Goal: Task Accomplishment & Management: Complete application form

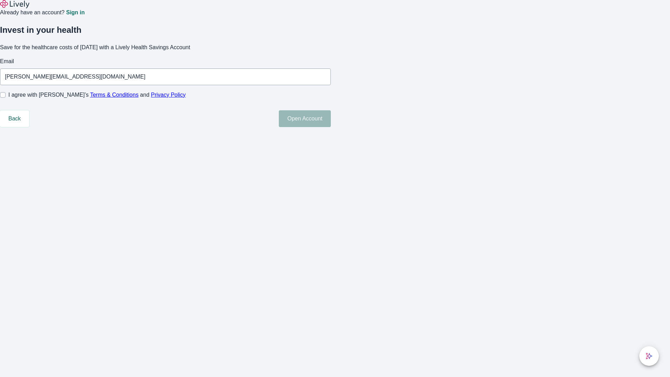
click at [6, 98] on input "I agree with Lively’s Terms & Conditions and Privacy Policy" at bounding box center [3, 95] width 6 height 6
checkbox input "true"
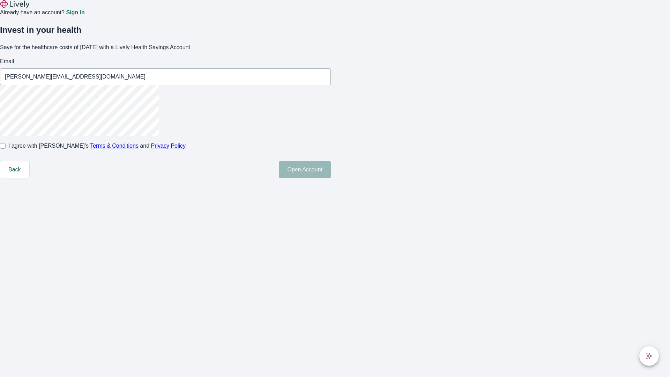
click at [331, 178] on button "Open Account" at bounding box center [305, 169] width 52 height 17
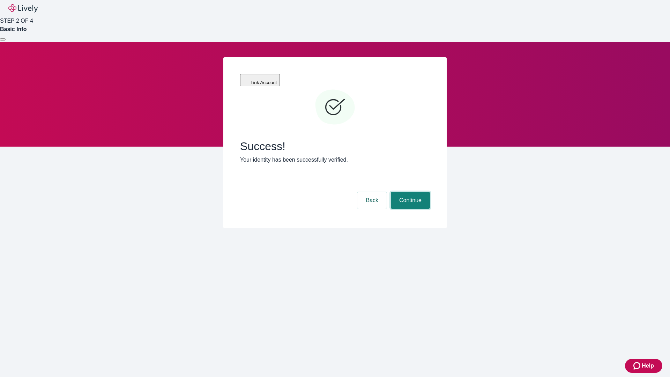
click at [410, 192] on button "Continue" at bounding box center [410, 200] width 39 height 17
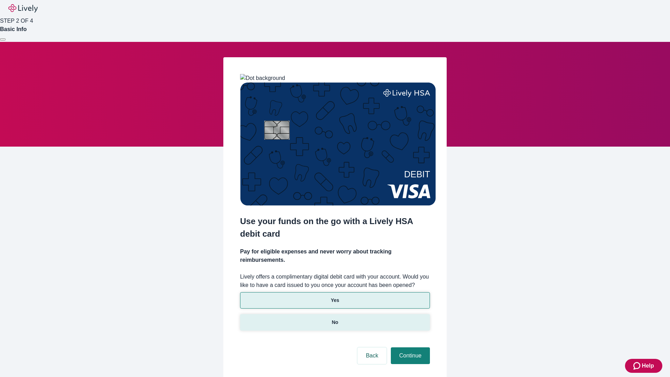
click at [335, 319] on p "No" at bounding box center [335, 322] width 7 height 7
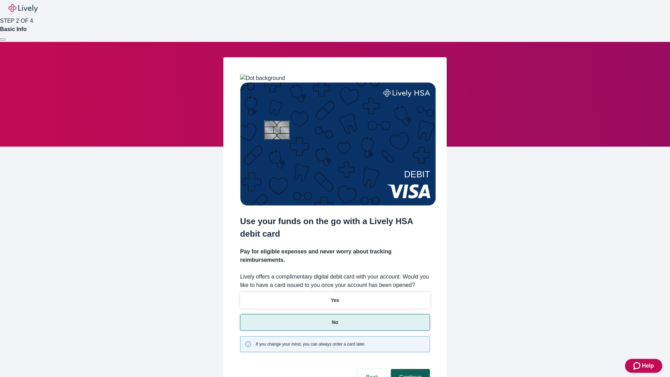
click at [410, 369] on button "Continue" at bounding box center [410, 377] width 39 height 17
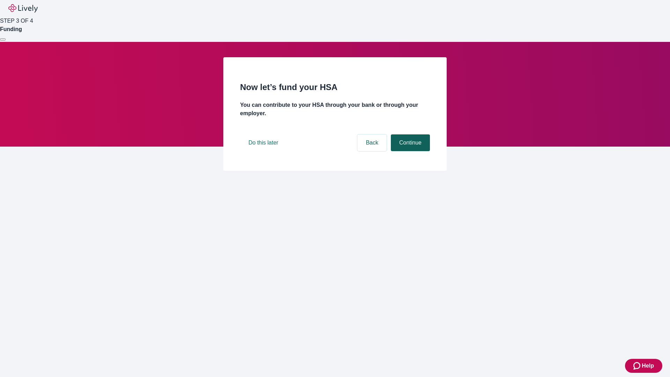
click at [410, 151] on button "Continue" at bounding box center [410, 142] width 39 height 17
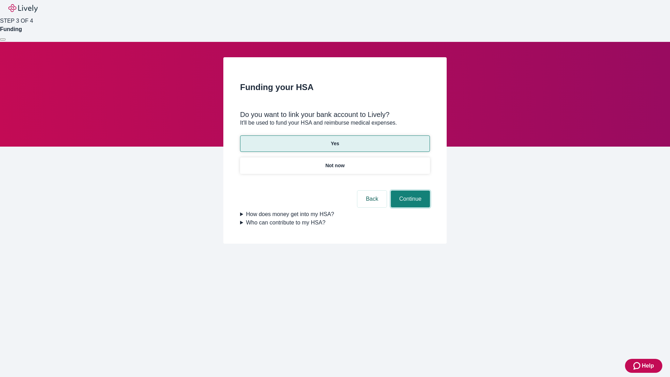
click at [410, 191] on button "Continue" at bounding box center [410, 199] width 39 height 17
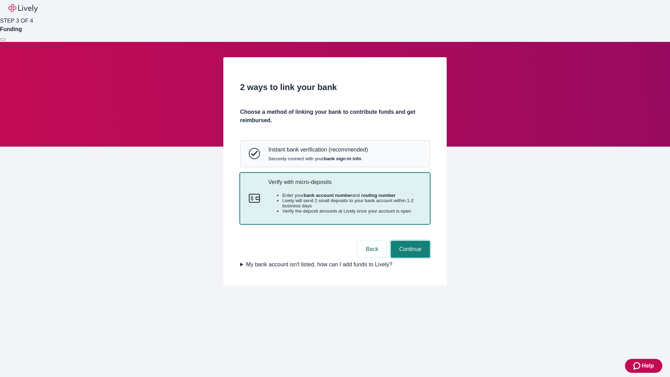
click at [410, 258] on button "Continue" at bounding box center [410, 249] width 39 height 17
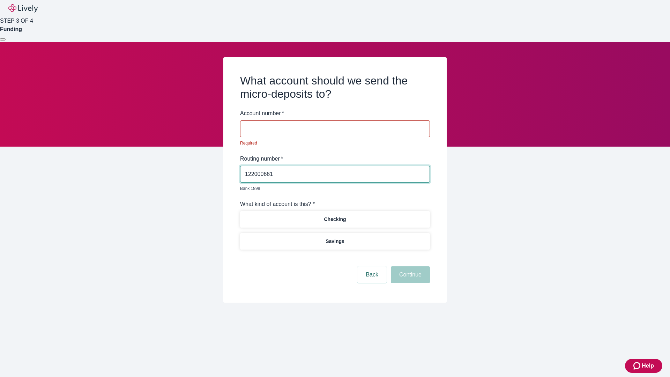
type input "122000661"
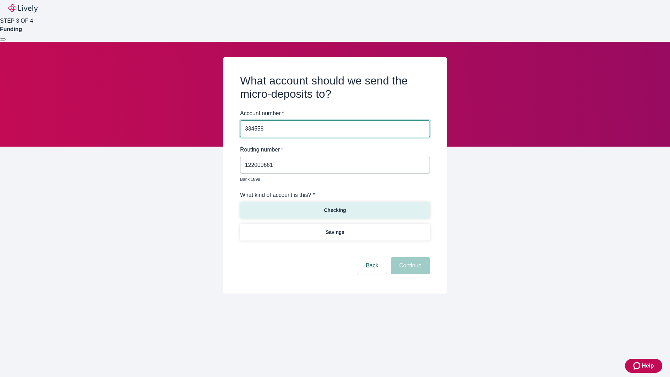
type input "334558"
click at [335, 207] on p "Checking" at bounding box center [335, 210] width 22 height 7
